Goal: Information Seeking & Learning: Find specific fact

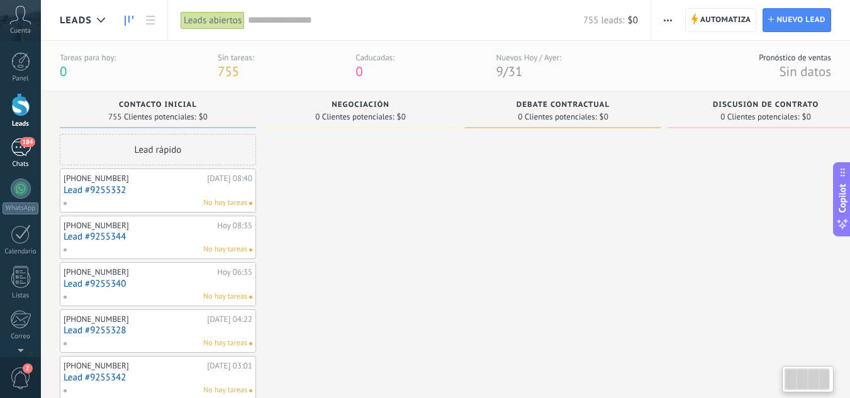
click at [20, 152] on div "184" at bounding box center [21, 147] width 20 height 18
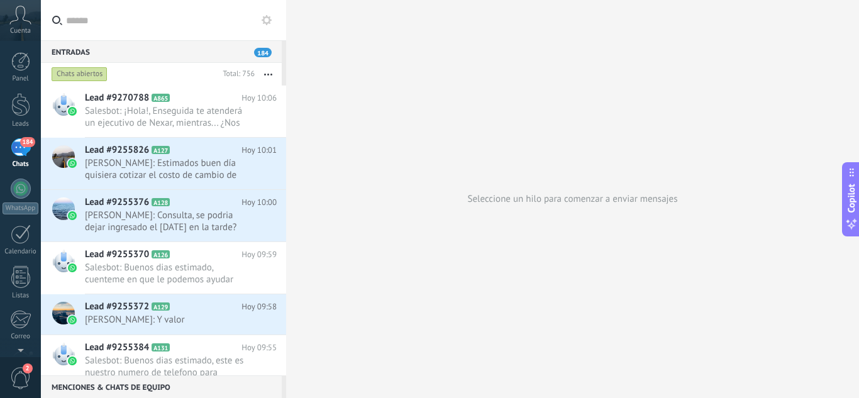
click at [133, 28] on input "text" at bounding box center [171, 20] width 210 height 40
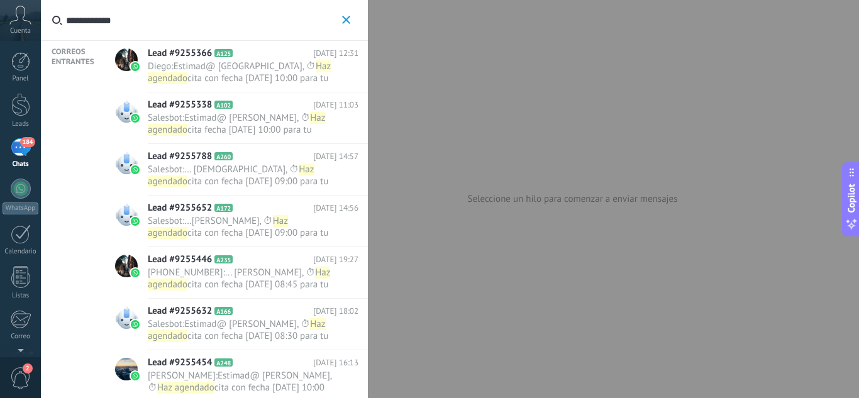
type input "**********"
click at [271, 73] on span "cita con fecha [DATE] 10:00 para tu vehículo HYUNDAI ACCENT patenteSZRW57🚗🔧 .En…" at bounding box center [240, 120] width 184 height 96
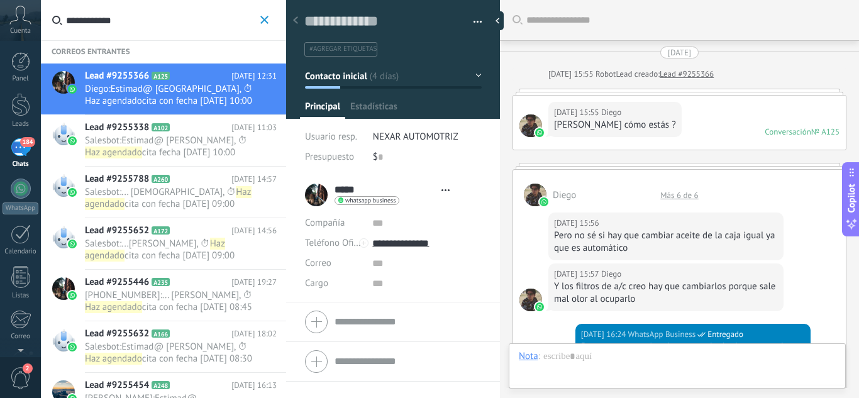
type textarea "**********"
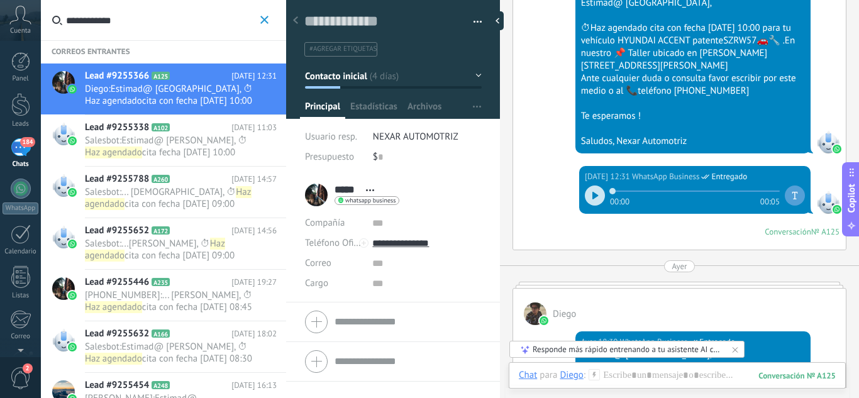
scroll to position [1302, 0]
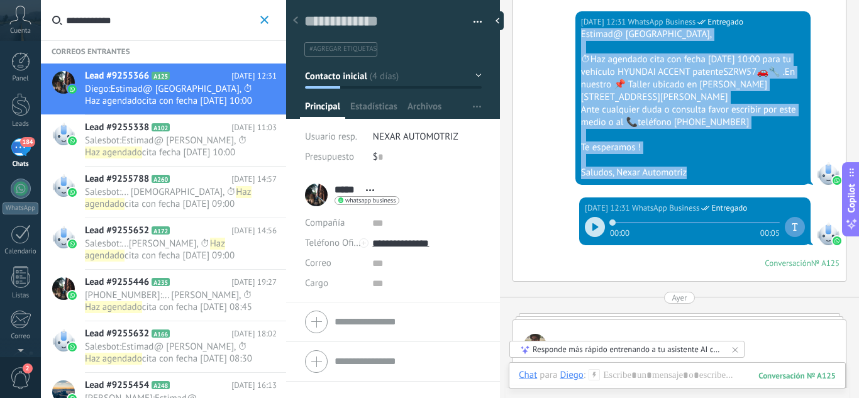
drag, startPoint x: 581, startPoint y: 6, endPoint x: 689, endPoint y: 172, distance: 198.4
click at [689, 172] on div "Estimad@ [PERSON_NAME], ⏱Haz agendado cita con fecha [DATE] 10:00 para tu vehíc…" at bounding box center [693, 103] width 224 height 151
copy div "Estimad@ [PERSON_NAME], ⏱Haz agendado cita con fecha [DATE] 10:00 para tu vehíc…"
click at [19, 15] on icon at bounding box center [20, 15] width 22 height 19
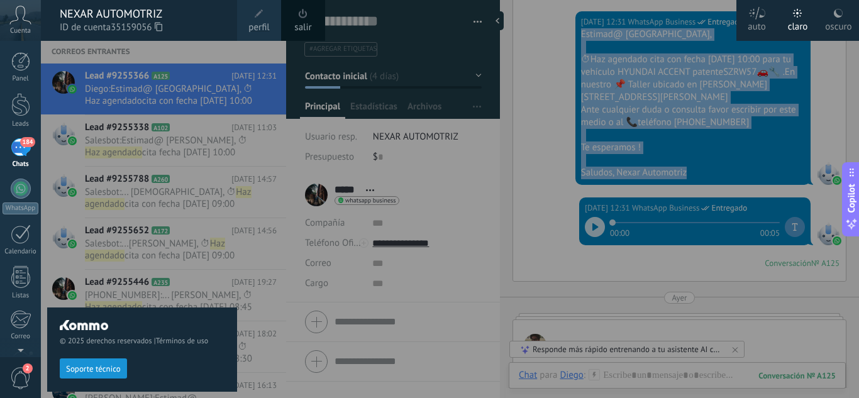
drag, startPoint x: 329, startPoint y: 154, endPoint x: 308, endPoint y: 155, distance: 21.5
click at [328, 154] on div at bounding box center [470, 199] width 859 height 398
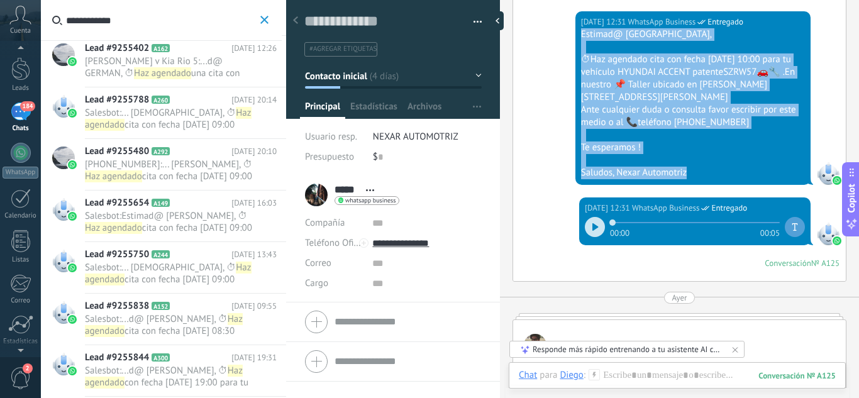
scroll to position [0, 0]
click at [21, 13] on icon at bounding box center [20, 15] width 22 height 19
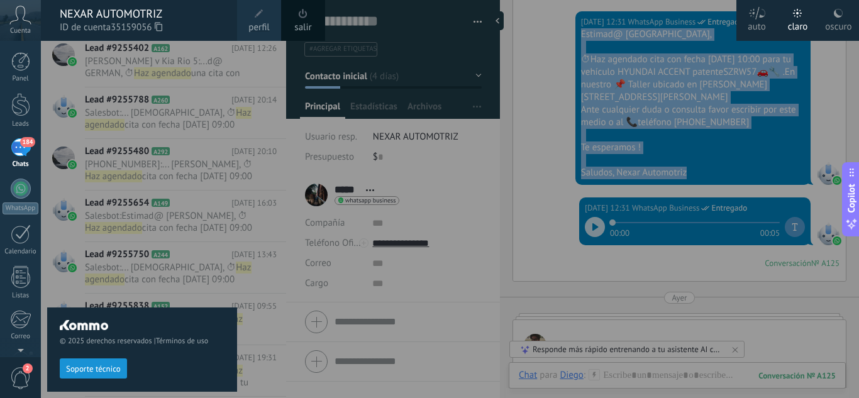
click at [303, 11] on span at bounding box center [303, 13] width 9 height 9
